Goal: Find contact information: Find contact information

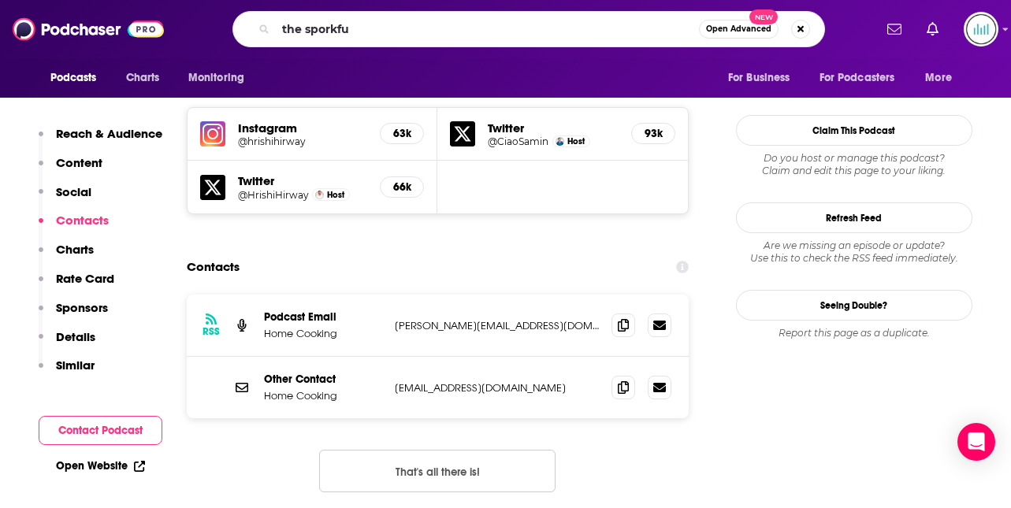
type input "the sporkful"
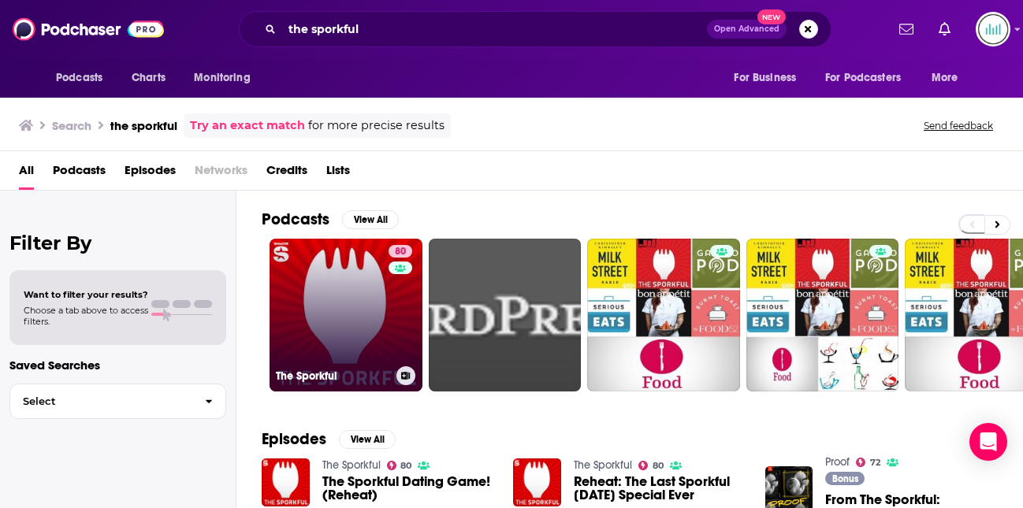
click at [339, 348] on link "80 The Sporkful" at bounding box center [346, 315] width 153 height 153
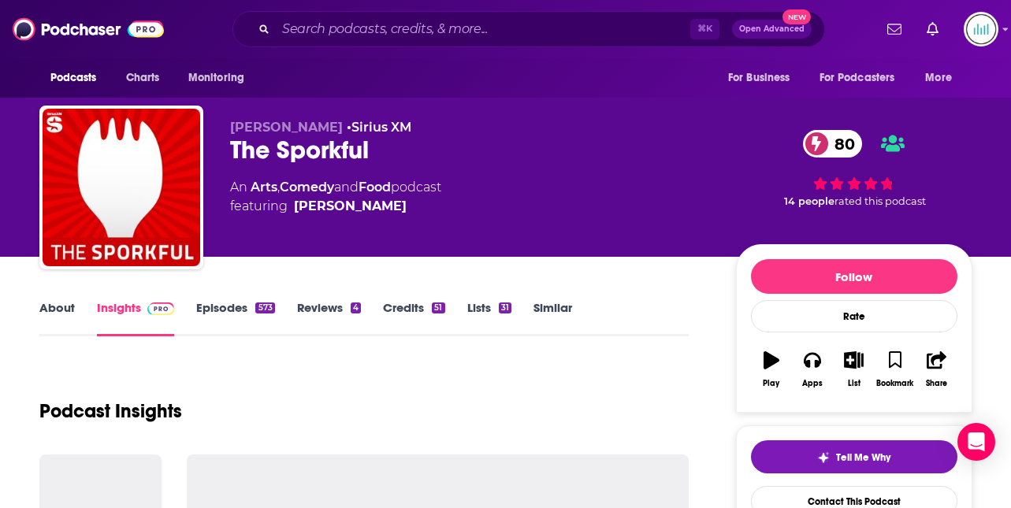
scroll to position [32, 0]
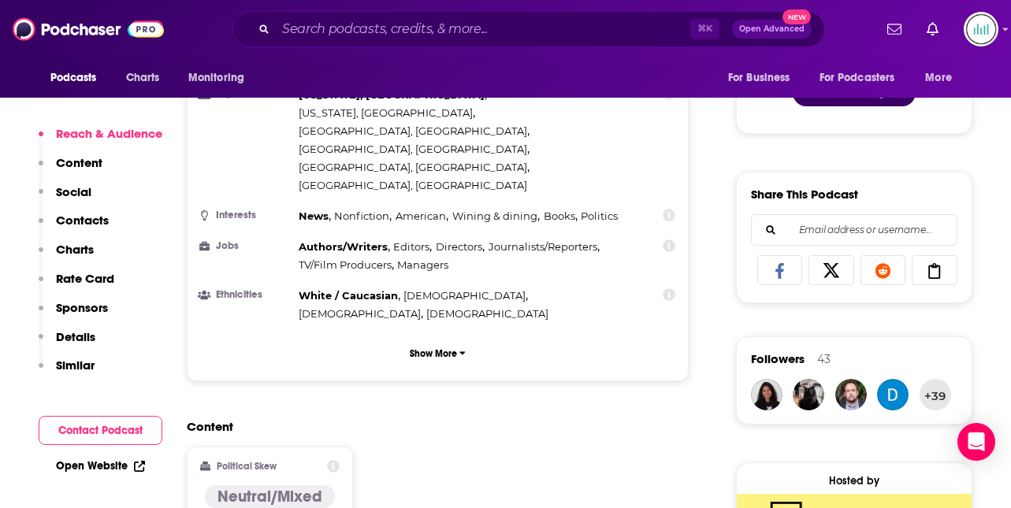
click at [91, 219] on p "Contacts" at bounding box center [82, 220] width 53 height 15
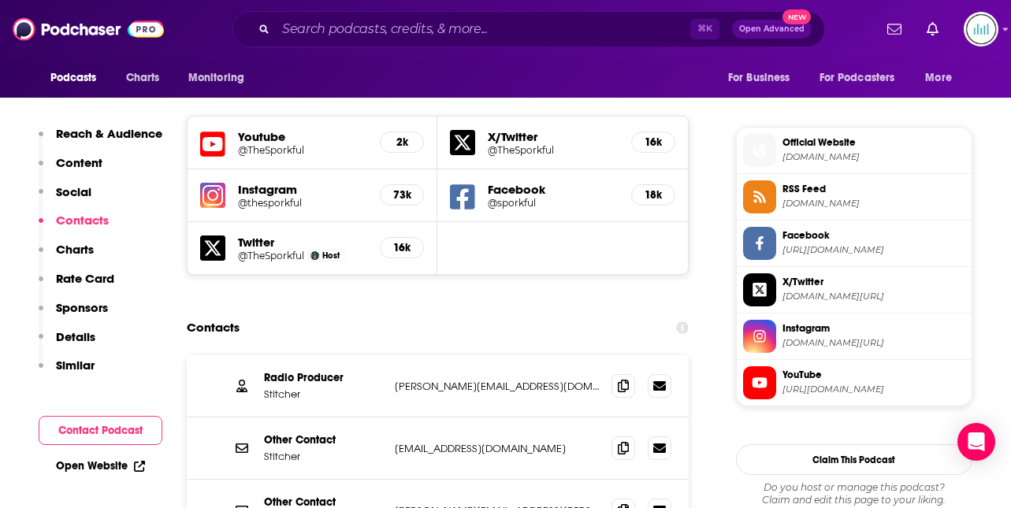
scroll to position [1370, 0]
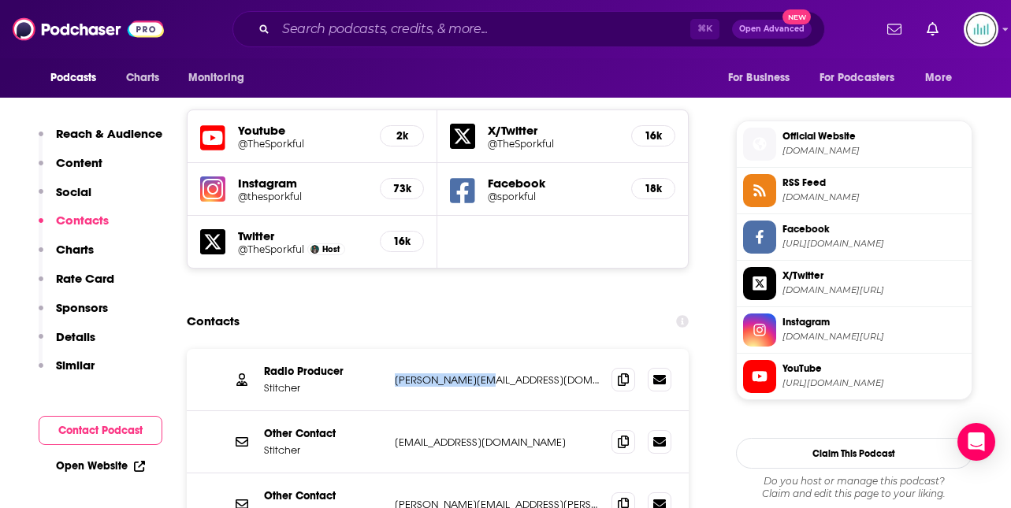
drag, startPoint x: 487, startPoint y: 292, endPoint x: 389, endPoint y: 296, distance: 97.8
click at [389, 349] on div "Radio Producer Stitcher [EMAIL_ADDRESS][DOMAIN_NAME] [PERSON_NAME][EMAIL_ADDRES…" at bounding box center [438, 380] width 503 height 62
copy p "[PERSON_NAME][EMAIL_ADDRESS][DOMAIN_NAME]"
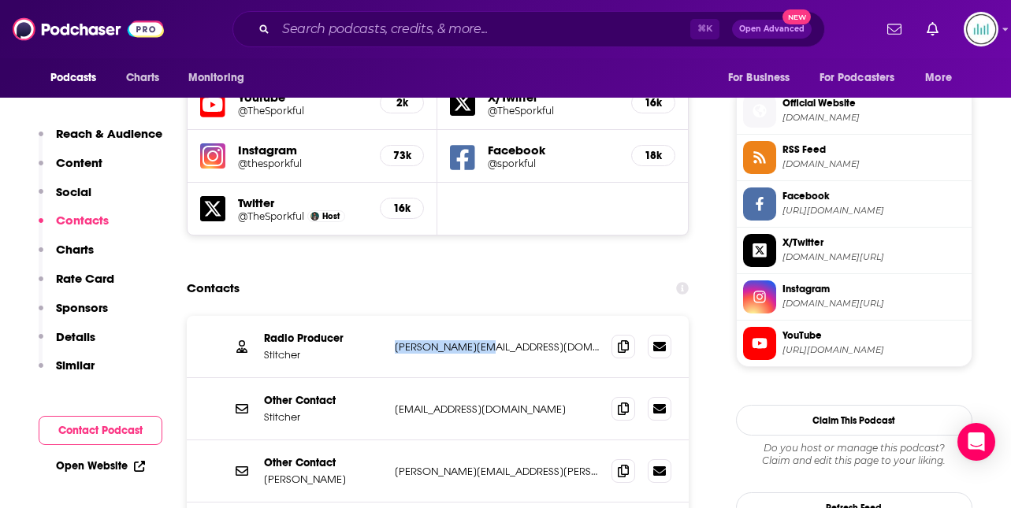
scroll to position [1422, 0]
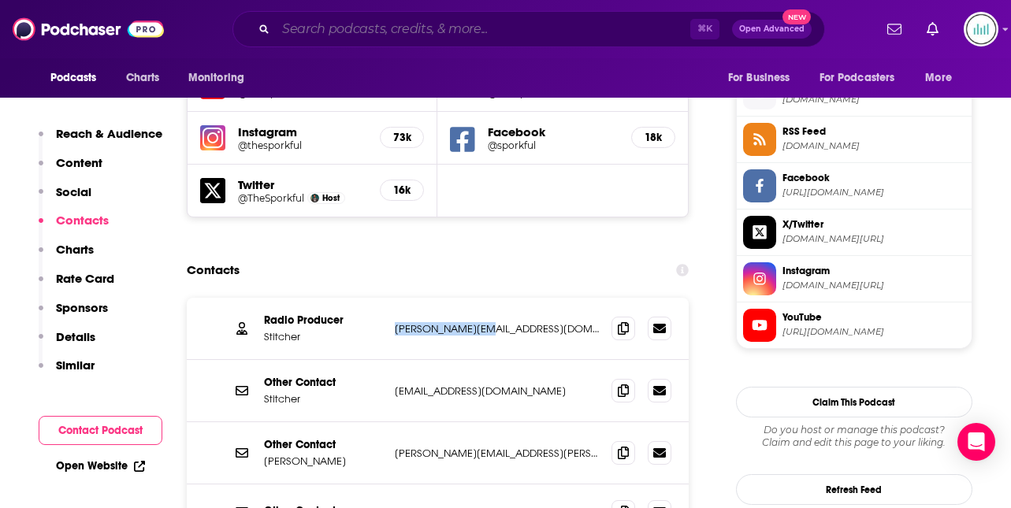
click at [312, 28] on input "Search podcasts, credits, & more..." at bounding box center [483, 29] width 415 height 25
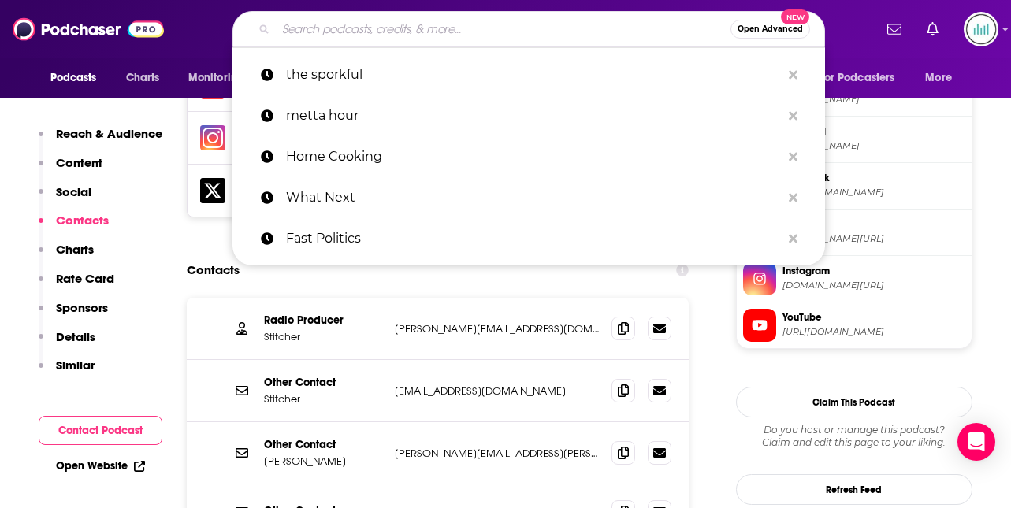
paste input "Dinner SOS"
type input "Dinner SOS"
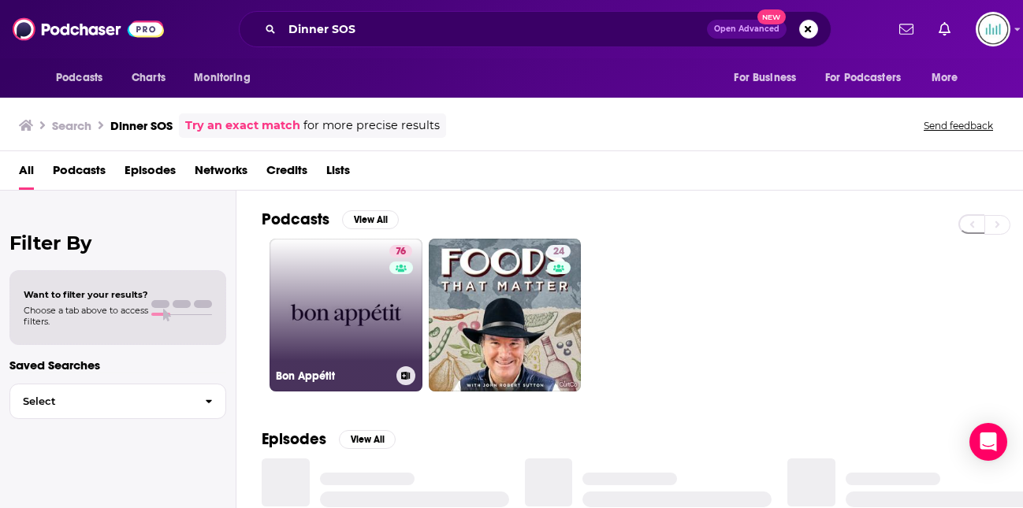
click at [308, 320] on link "76 Bon Appétit" at bounding box center [346, 315] width 153 height 153
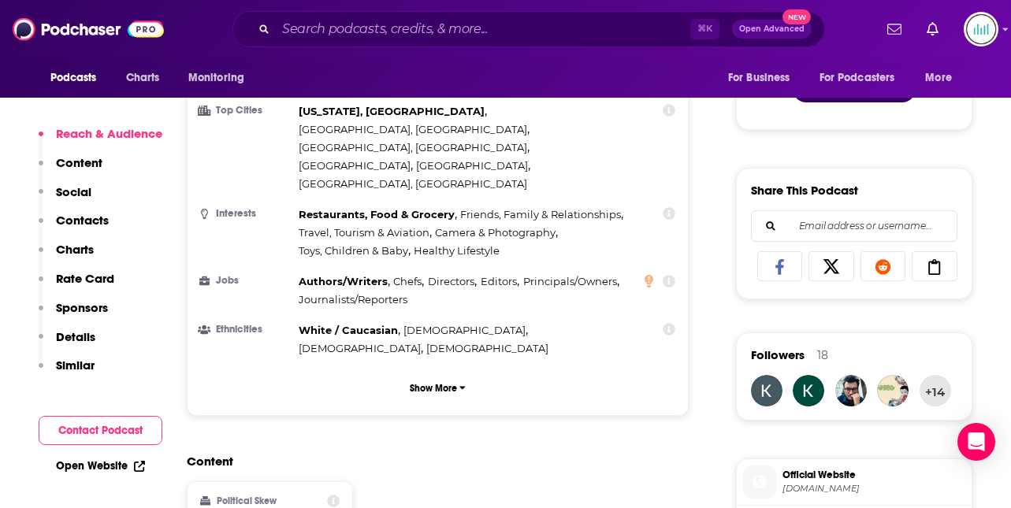
scroll to position [883, 0]
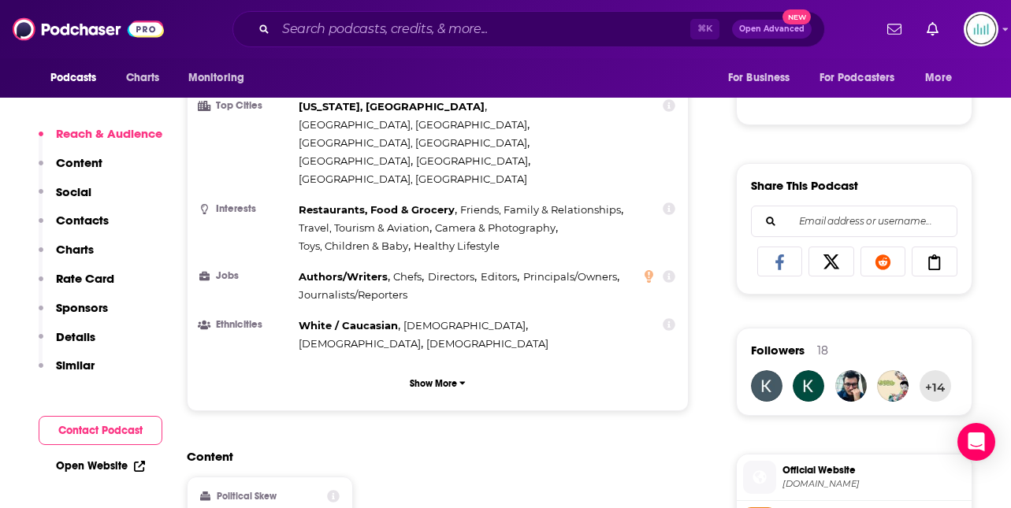
click at [98, 219] on p "Contacts" at bounding box center [82, 220] width 53 height 15
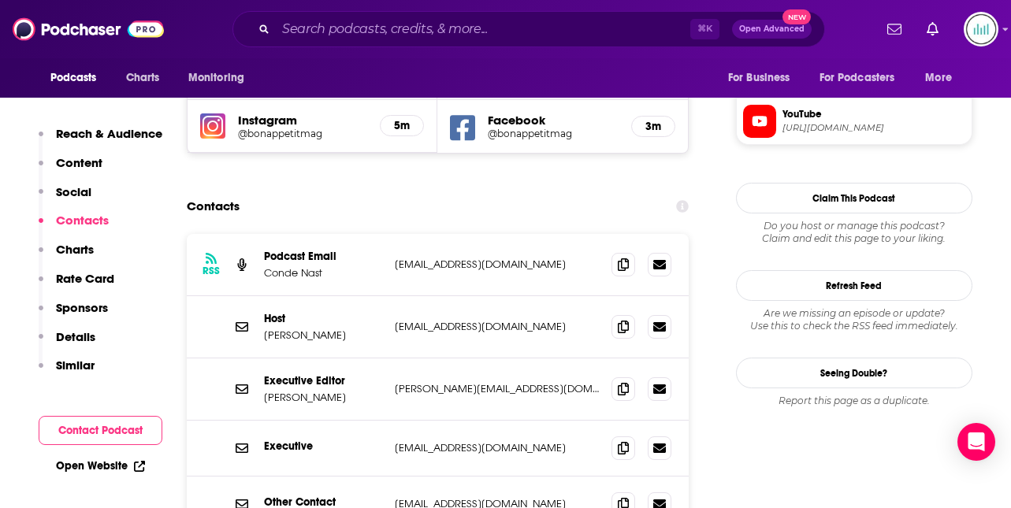
scroll to position [1470, 0]
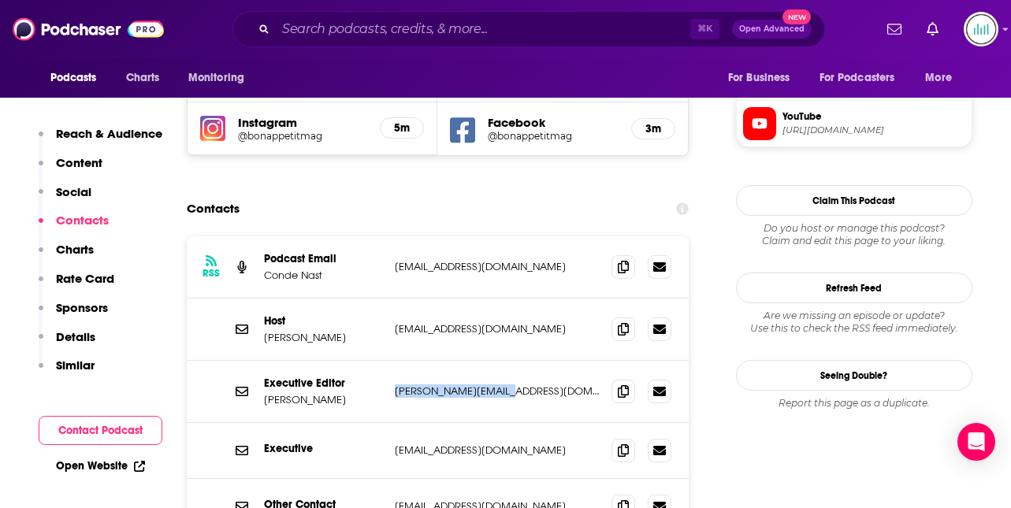
drag, startPoint x: 513, startPoint y: 303, endPoint x: 390, endPoint y: 299, distance: 123.0
click at [390, 361] on div "Executive Editor [PERSON_NAME] [PERSON_NAME][EMAIL_ADDRESS][DOMAIN_NAME] [PERSO…" at bounding box center [438, 392] width 503 height 62
copy p "[PERSON_NAME][EMAIL_ADDRESS][DOMAIN_NAME]"
click at [333, 393] on p "[PERSON_NAME]" at bounding box center [323, 399] width 118 height 13
drag, startPoint x: 333, startPoint y: 307, endPoint x: 265, endPoint y: 303, distance: 67.9
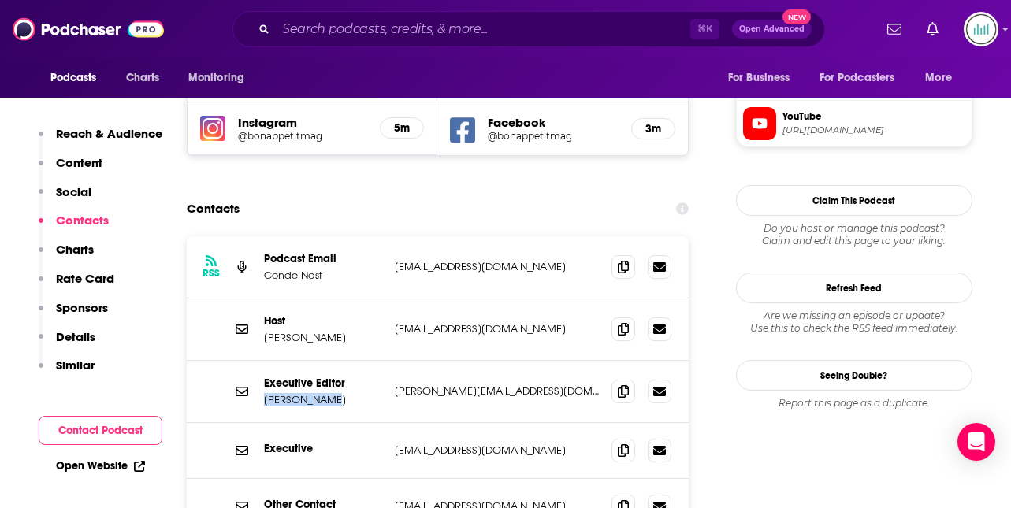
click at [265, 393] on p "[PERSON_NAME]" at bounding box center [323, 399] width 118 height 13
copy p "[PERSON_NAME]"
